Goal: Navigation & Orientation: Find specific page/section

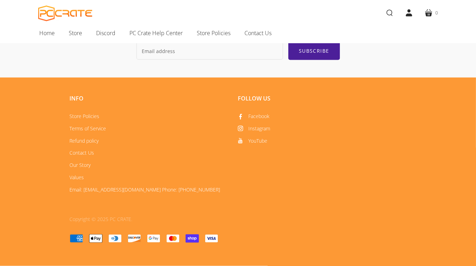
scroll to position [1111, 0]
click at [74, 35] on span "Store" at bounding box center [75, 32] width 13 height 9
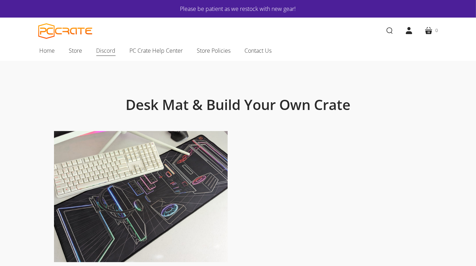
click at [105, 52] on span "Discord" at bounding box center [105, 50] width 19 height 9
click at [40, 52] on span "Home" at bounding box center [47, 50] width 15 height 9
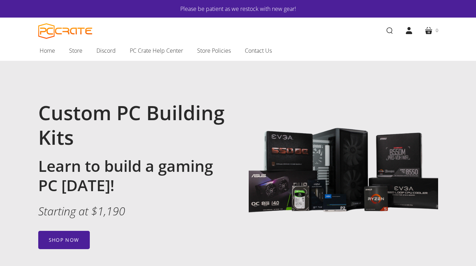
scroll to position [76, 0]
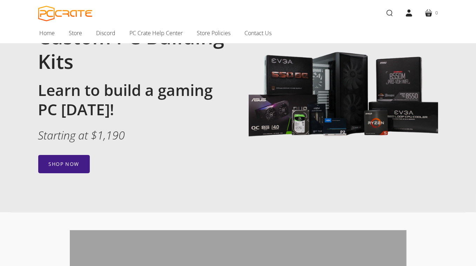
click at [67, 163] on link "Shop now" at bounding box center [64, 164] width 52 height 18
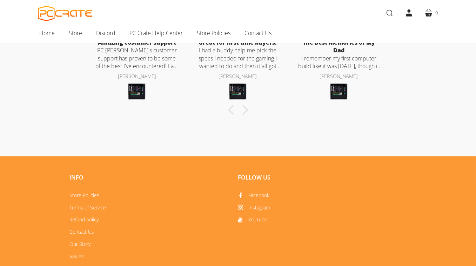
scroll to position [379, 0]
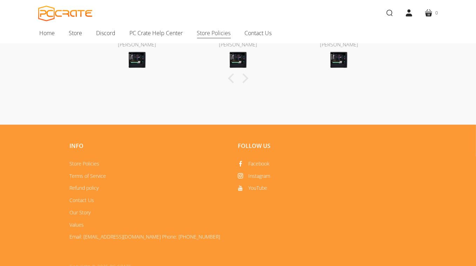
click at [210, 34] on span "Store Policies" at bounding box center [214, 32] width 34 height 9
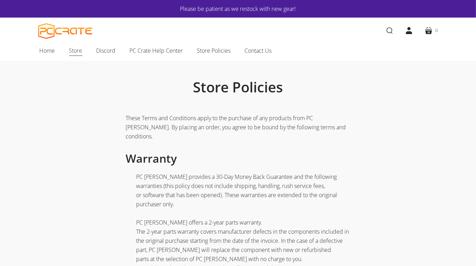
click at [79, 52] on span "Store" at bounding box center [75, 50] width 13 height 9
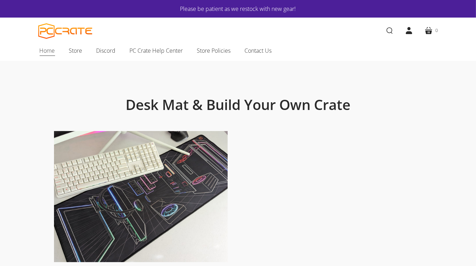
click at [45, 51] on span "Home" at bounding box center [47, 50] width 15 height 9
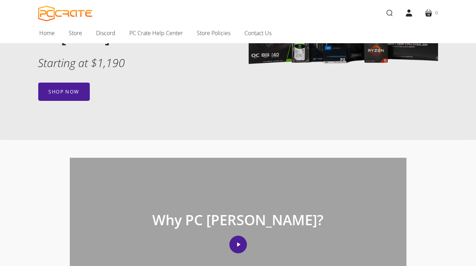
scroll to position [152, 0]
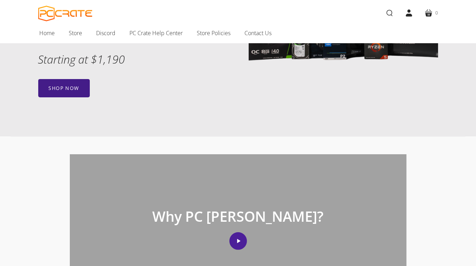
click at [73, 88] on link "Shop now" at bounding box center [64, 88] width 52 height 18
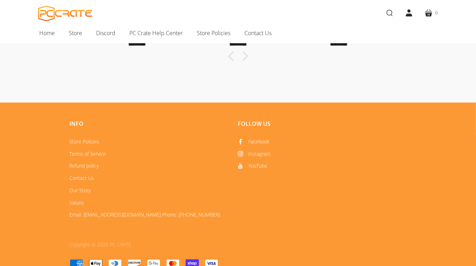
scroll to position [426, 0]
